Goal: Information Seeking & Learning: Find specific fact

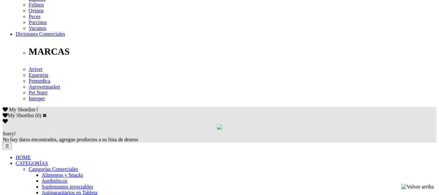
scroll to position [325, 0]
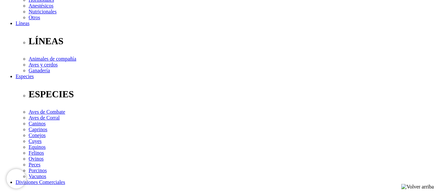
scroll to position [98, 0]
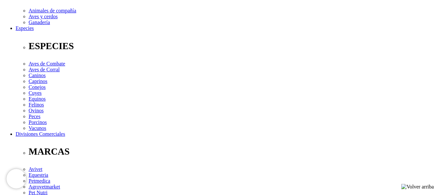
scroll to position [228, 0]
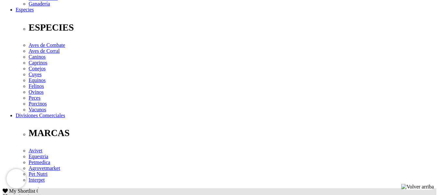
scroll to position [260, 0]
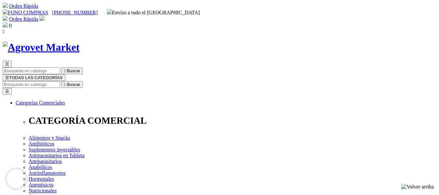
click at [60, 81] on input "Buscar" at bounding box center [32, 84] width 58 height 7
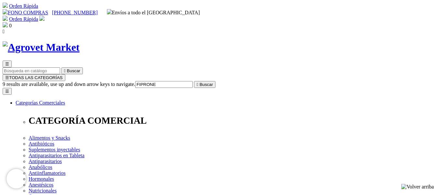
type input "FIPRONEX"
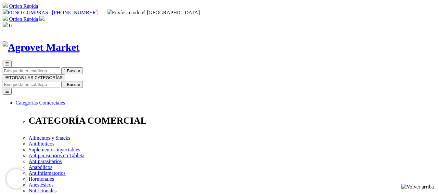
click at [60, 81] on input "Buscar" at bounding box center [32, 84] width 58 height 7
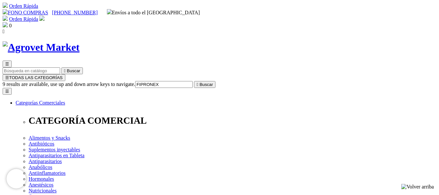
type input "FIPRONEX"
click at [194, 81] on button " Buscar" at bounding box center [204, 84] width 21 height 7
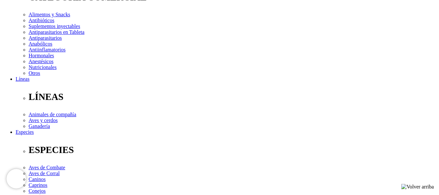
scroll to position [98, 0]
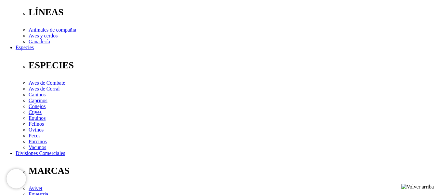
scroll to position [228, 0]
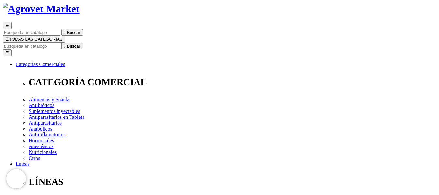
scroll to position [0, 0]
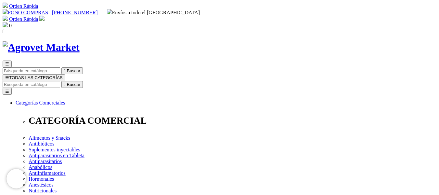
click at [60, 81] on input "Buscar" at bounding box center [32, 84] width 58 height 7
paste input "Fipronex®"
type input "Fipronex®"
click at [61, 81] on button " Buscar" at bounding box center [71, 84] width 21 height 7
drag, startPoint x: 439, startPoint y: 46, endPoint x: 439, endPoint y: 56, distance: 10.4
